Goal: Navigation & Orientation: Find specific page/section

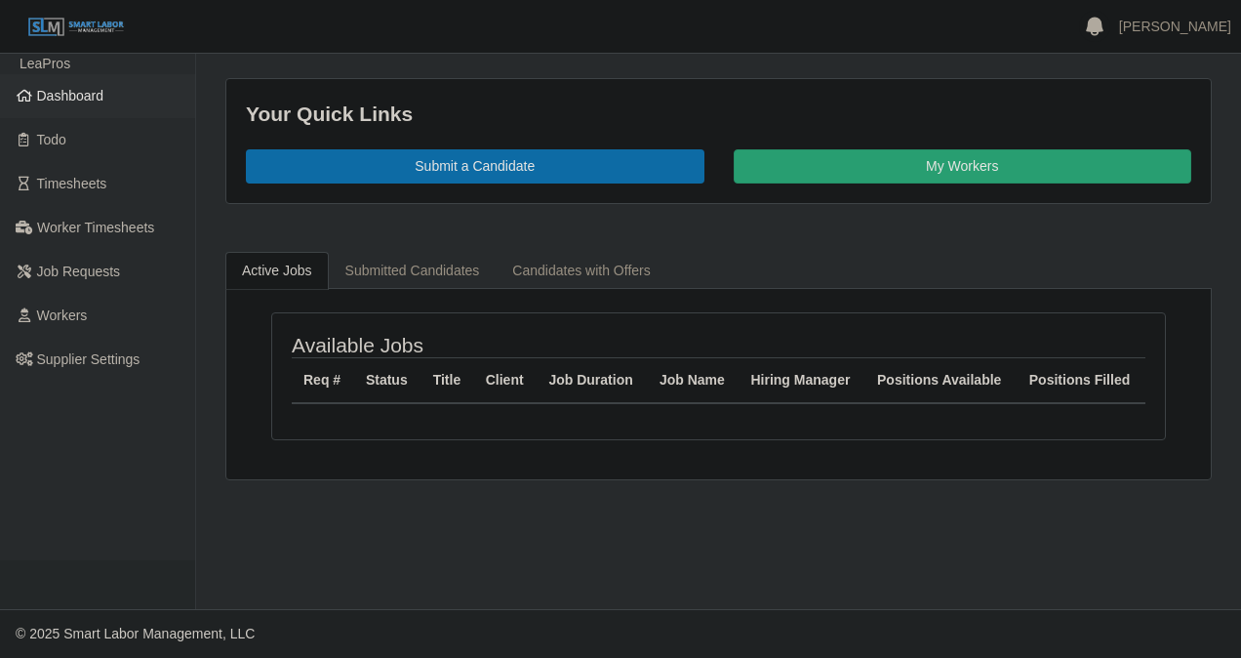
click at [60, 95] on span "Dashboard" at bounding box center [70, 96] width 67 height 16
click at [100, 90] on span "Dashboard" at bounding box center [70, 96] width 67 height 16
